Goal: Task Accomplishment & Management: Manage account settings

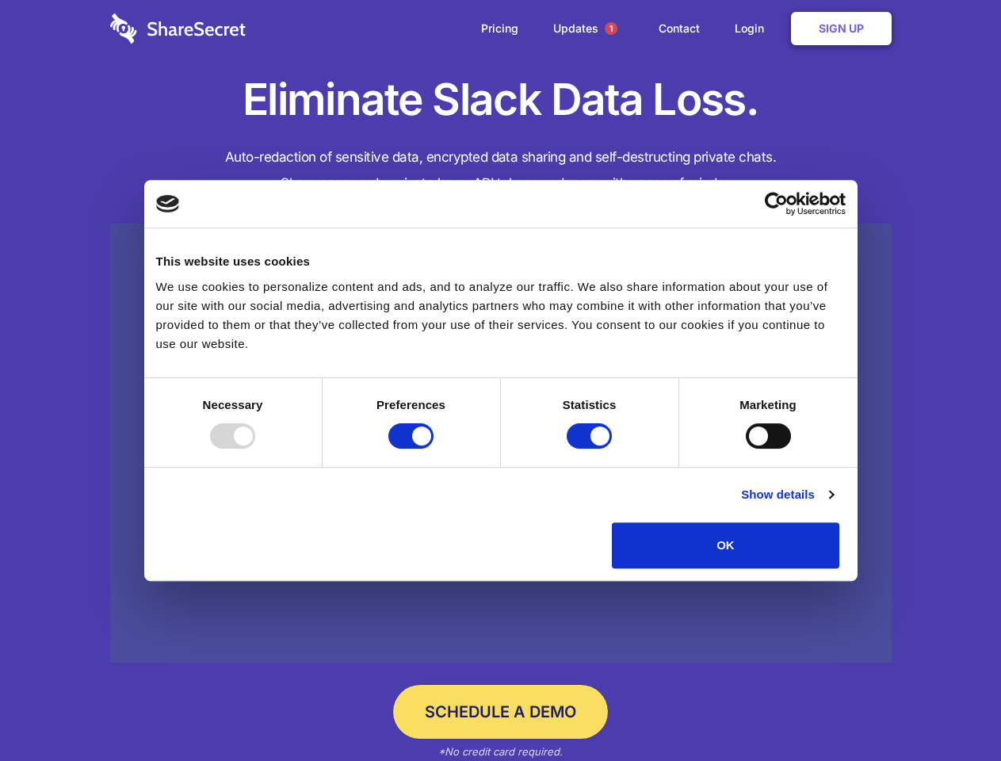
click at [255, 449] on div at bounding box center [232, 435] width 45 height 25
click at [434, 449] on input "Preferences" at bounding box center [410, 435] width 45 height 25
checkbox input "false"
click at [591, 449] on input "Statistics" at bounding box center [589, 435] width 45 height 25
checkbox input "false"
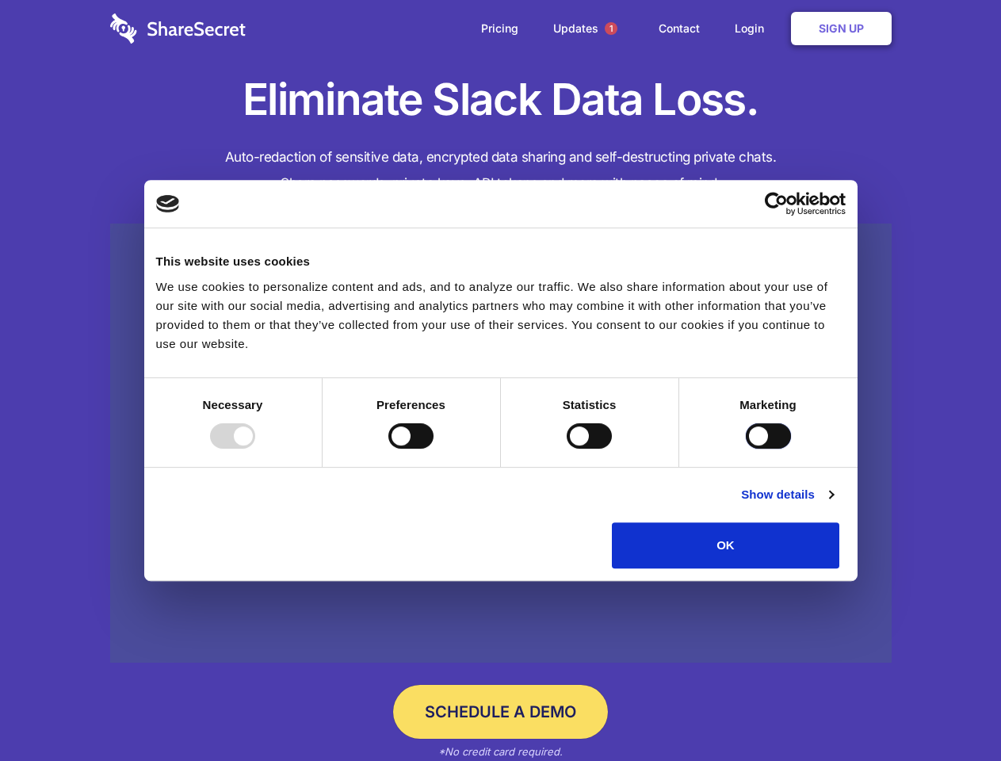
click at [746, 449] on input "Marketing" at bounding box center [768, 435] width 45 height 25
checkbox input "true"
